Goal: Obtain resource: Download file/media

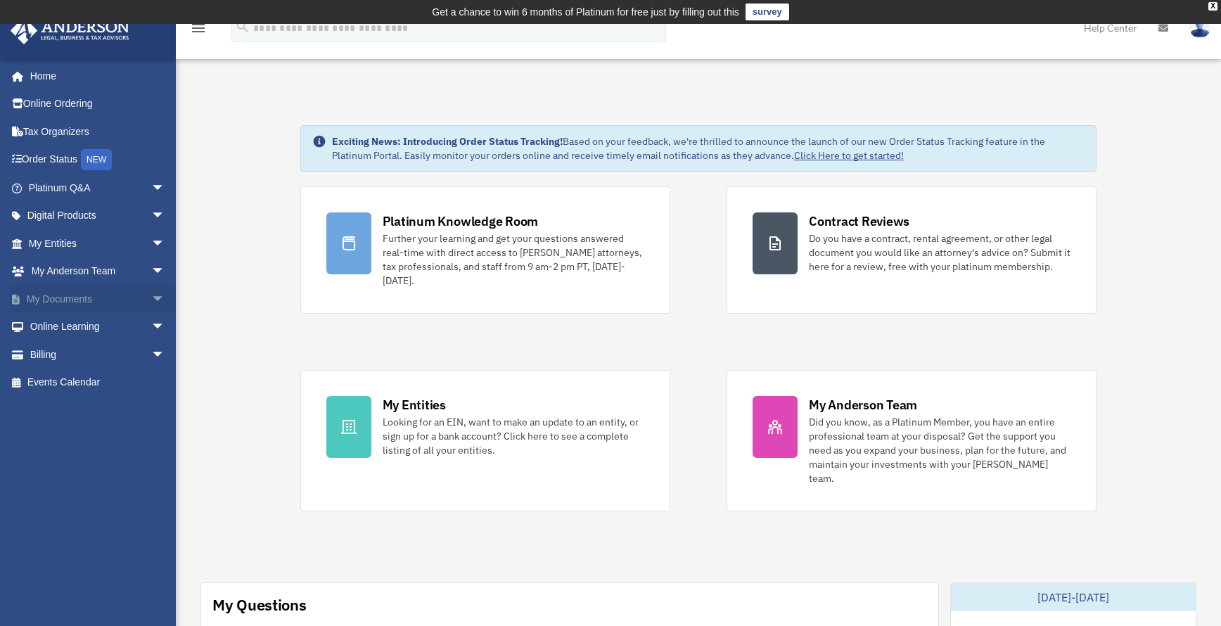
click at [151, 297] on span "arrow_drop_down" at bounding box center [165, 299] width 28 height 29
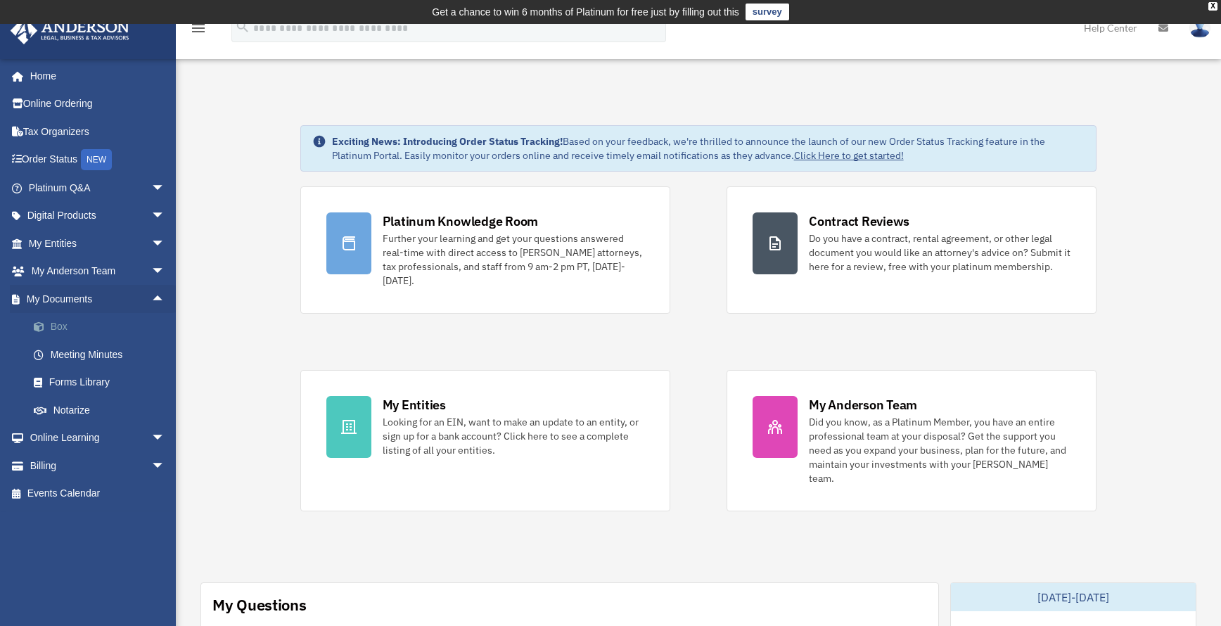
click at [77, 322] on link "Box" at bounding box center [103, 327] width 167 height 28
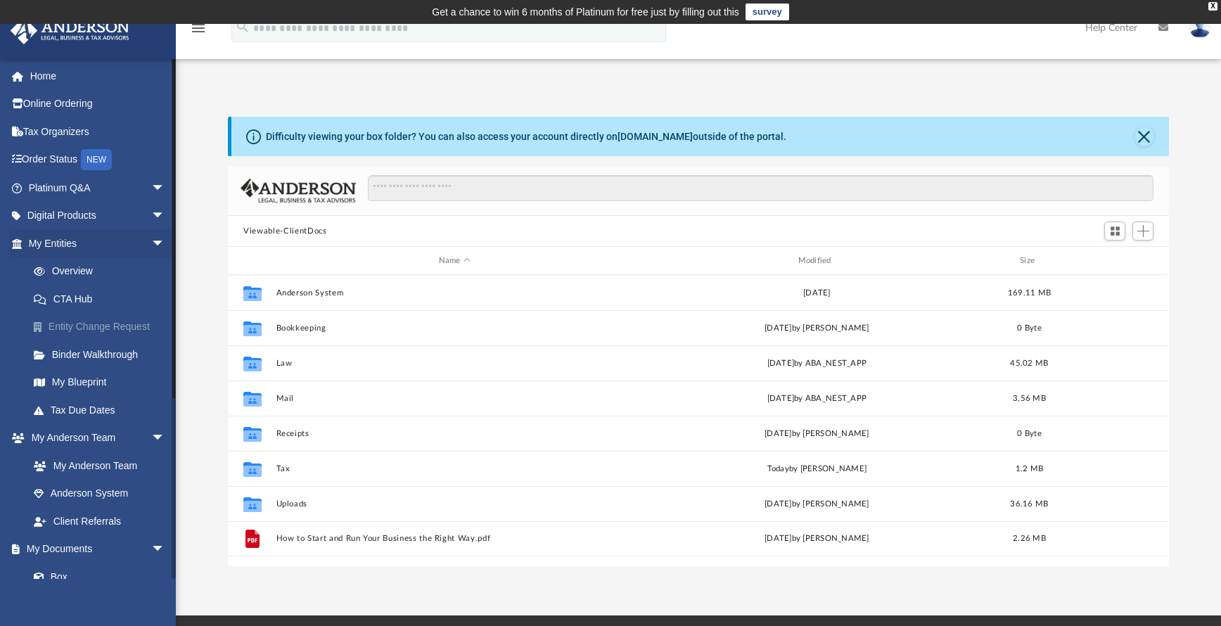
scroll to position [310, 931]
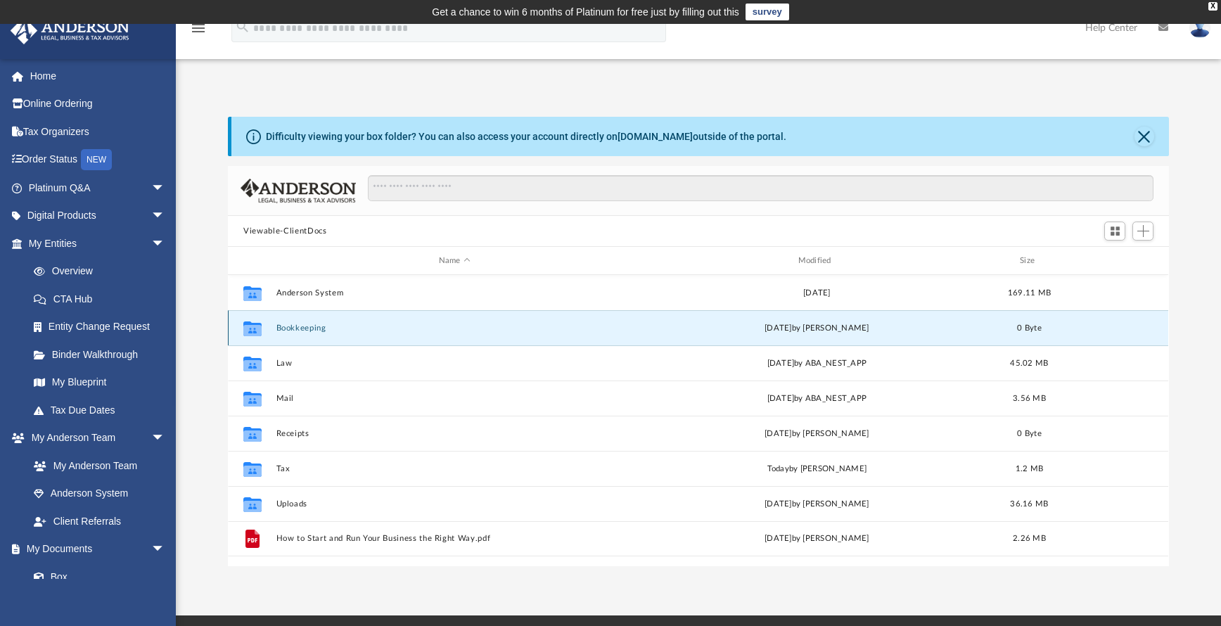
click at [313, 331] on button "Bookkeeping" at bounding box center [454, 328] width 357 height 9
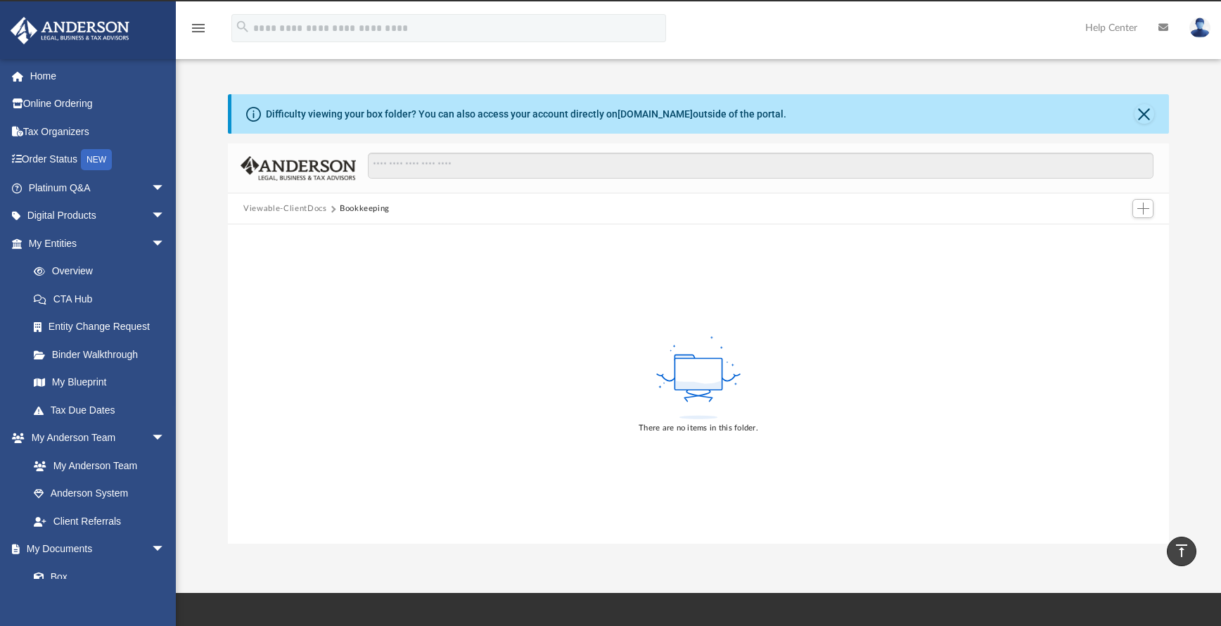
scroll to position [0, 0]
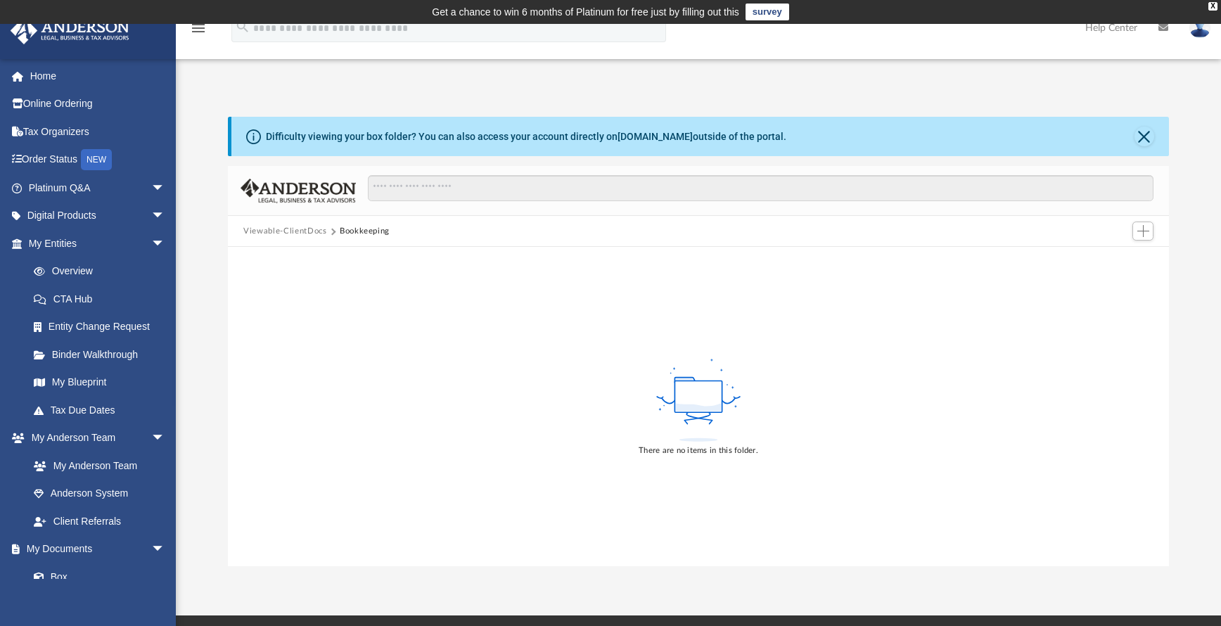
click at [310, 231] on button "Viewable-ClientDocs" at bounding box center [284, 231] width 83 height 13
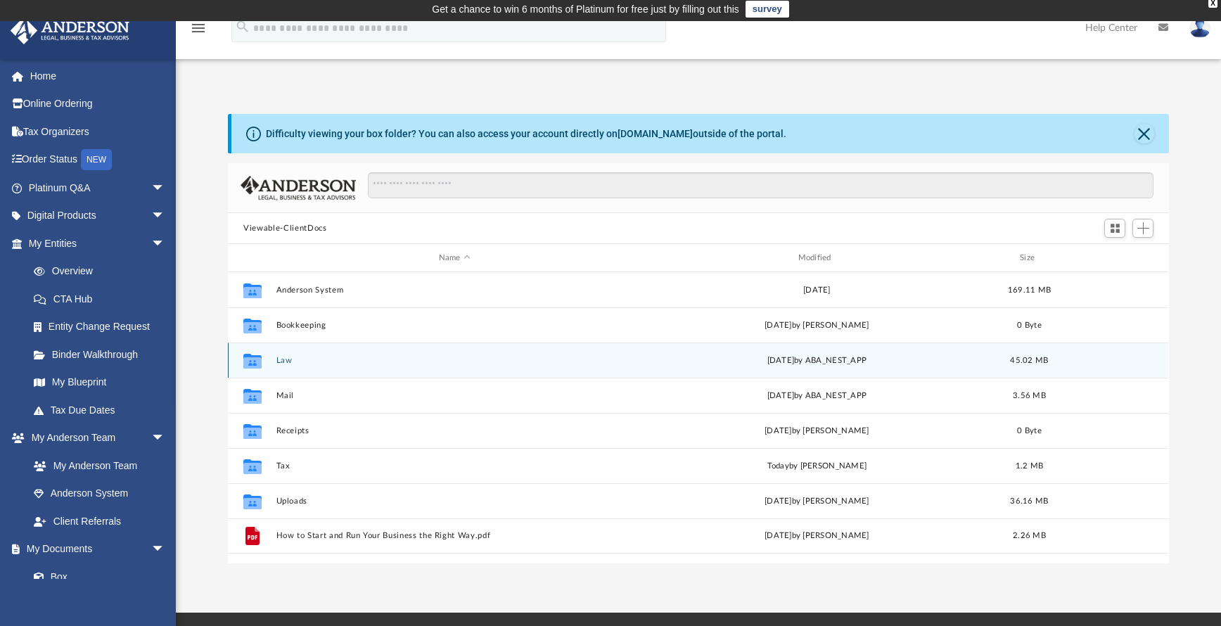
scroll to position [20, 0]
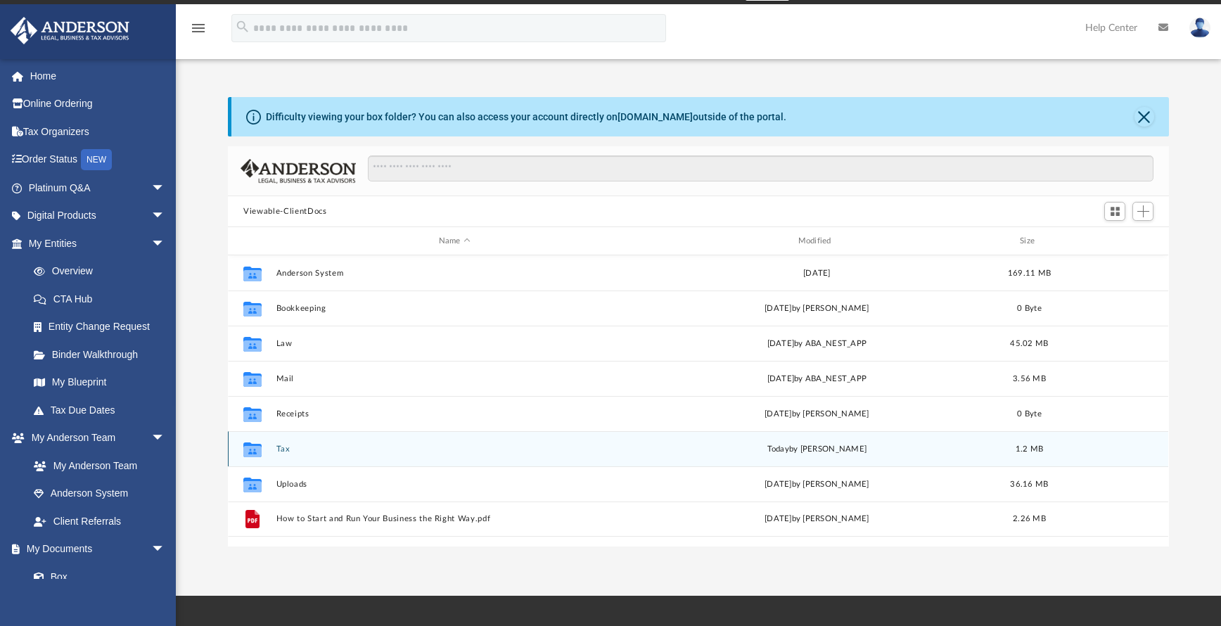
click at [286, 450] on button "Tax" at bounding box center [454, 449] width 357 height 9
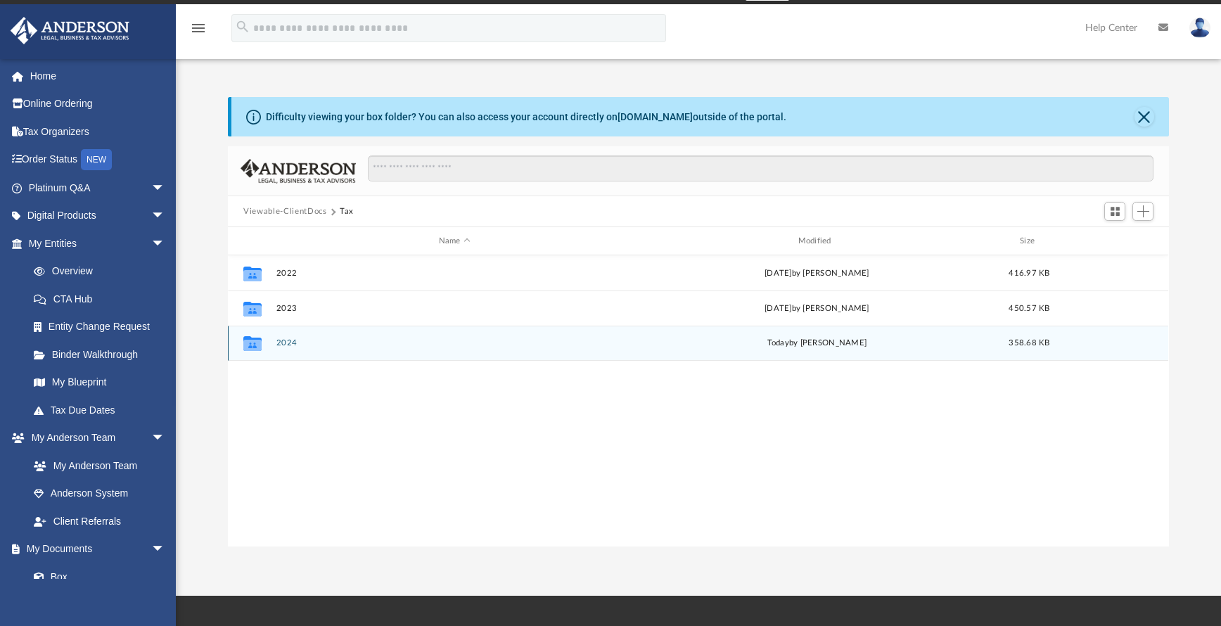
click at [290, 348] on button "2024" at bounding box center [454, 342] width 357 height 9
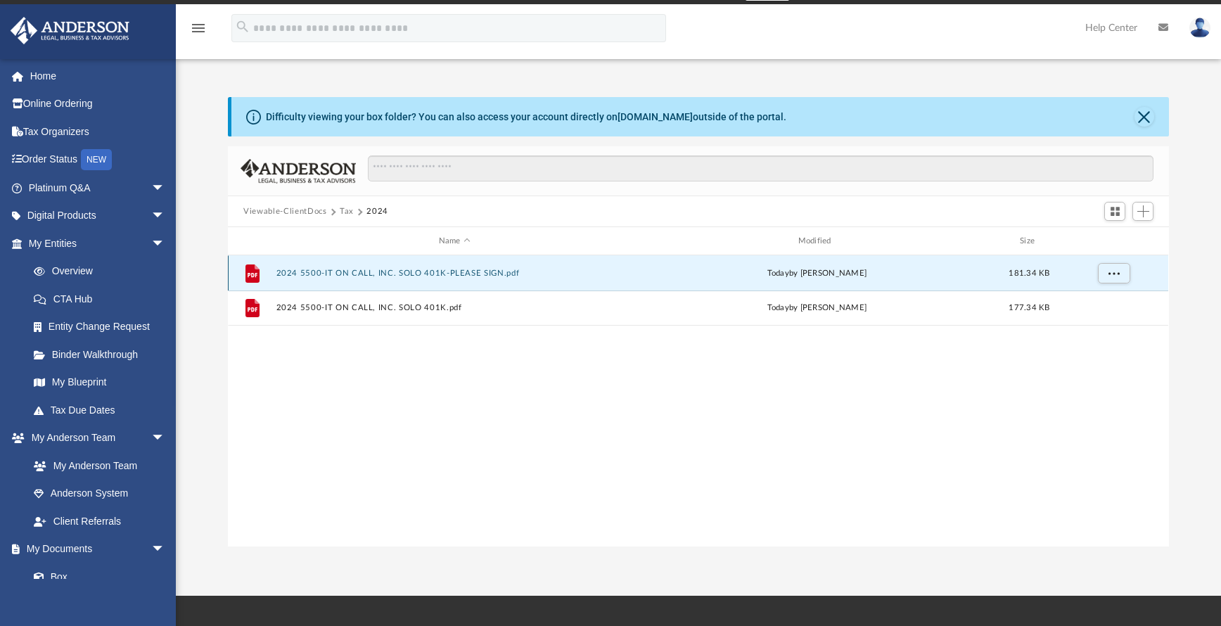
click at [502, 275] on button "2024 5500-IT ON CALL, INC. SOLO 401K-PLEASE SIGN.pdf" at bounding box center [454, 273] width 357 height 9
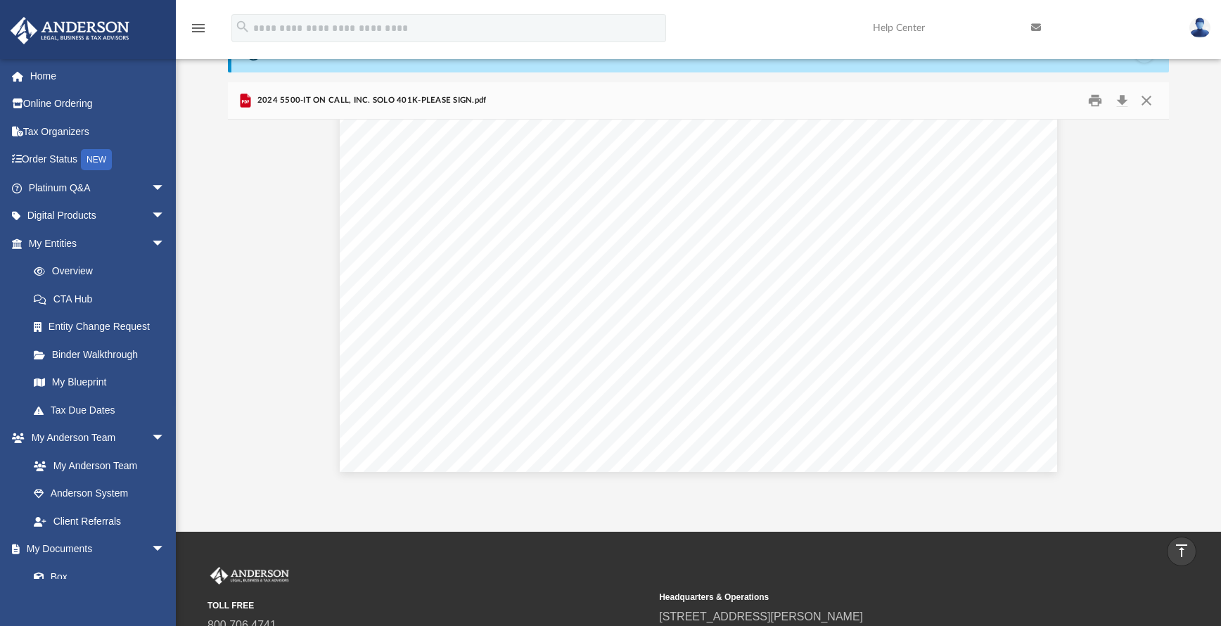
scroll to position [0, 0]
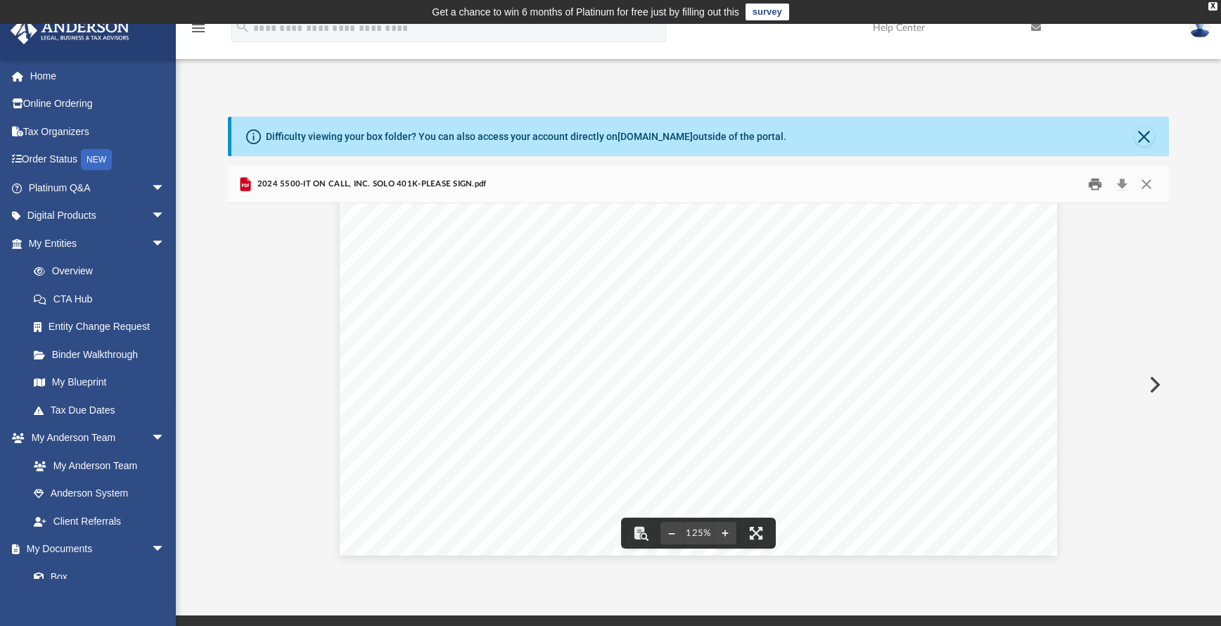
click at [1090, 190] on button "Print" at bounding box center [1095, 185] width 28 height 22
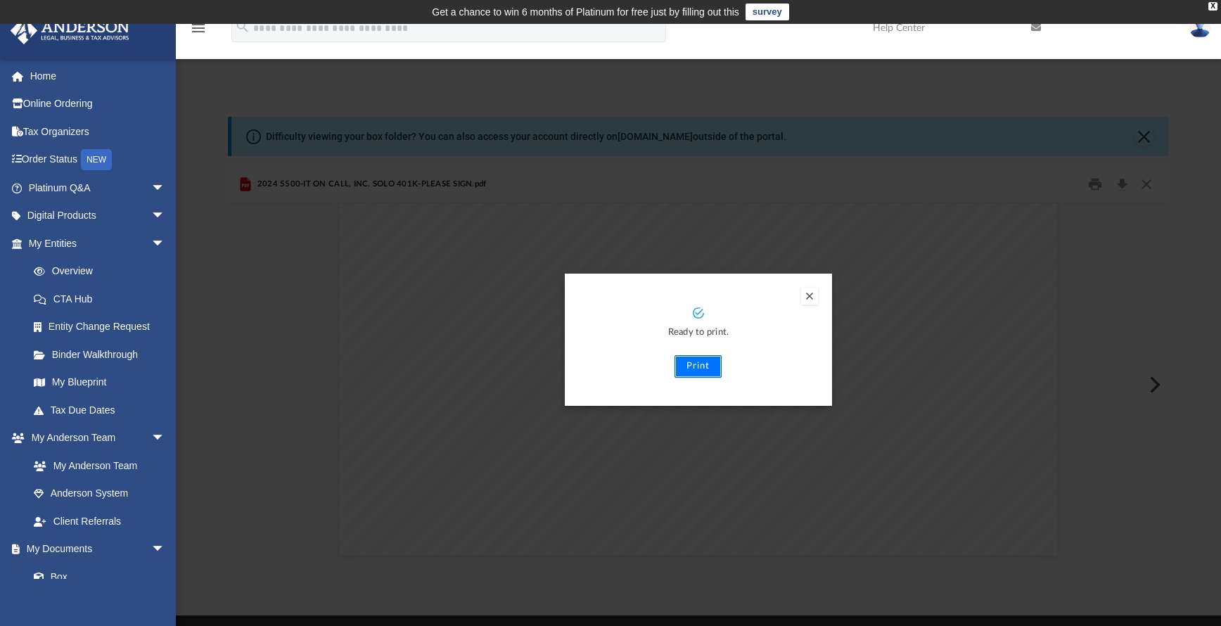
click at [700, 365] on button "Print" at bounding box center [698, 366] width 47 height 23
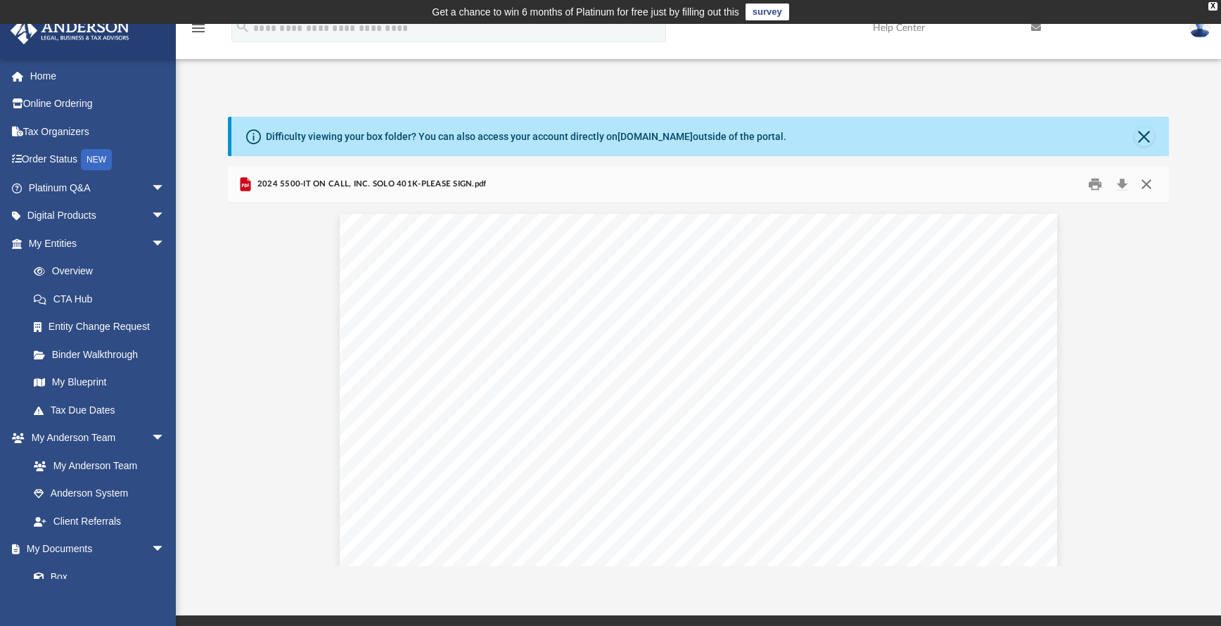
click at [1150, 186] on button "Close" at bounding box center [1146, 185] width 25 height 22
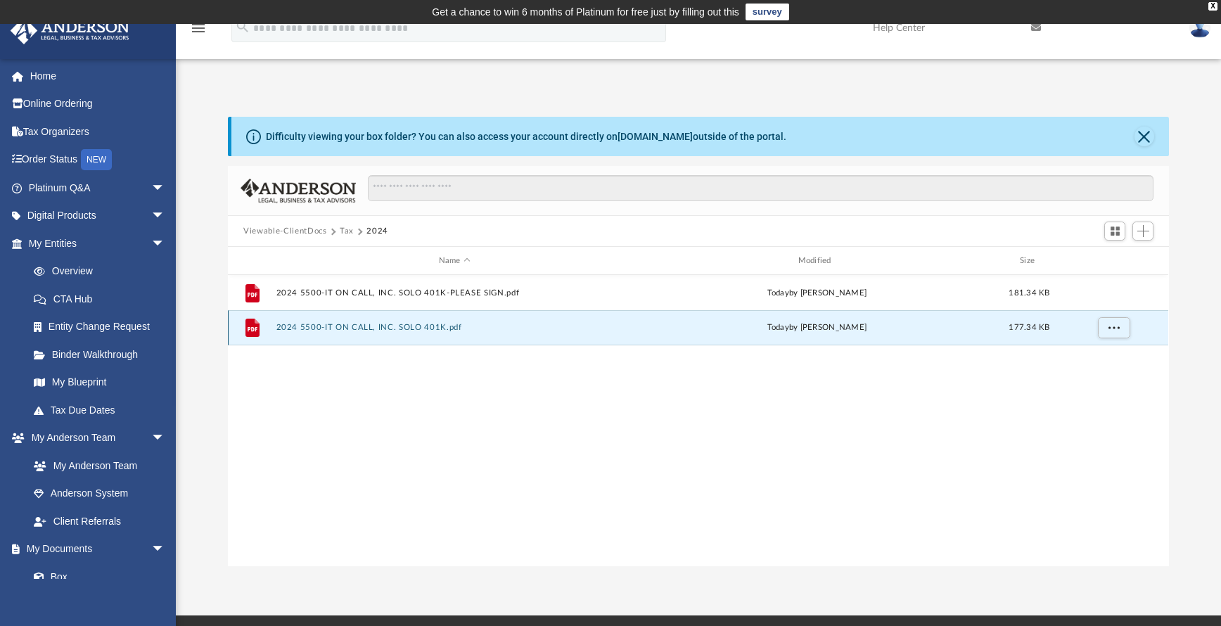
click at [333, 329] on button "2024 5500-IT ON CALL, INC. SOLO 401K.pdf" at bounding box center [454, 327] width 357 height 9
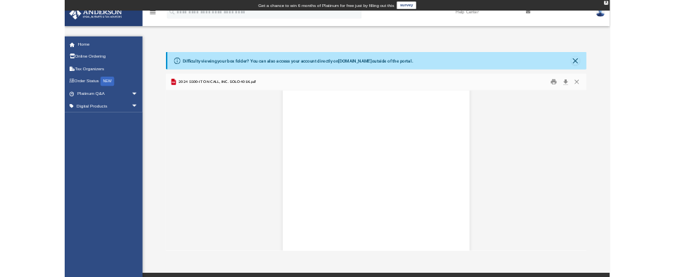
scroll to position [1700, 0]
